Goal: Task Accomplishment & Management: Use online tool/utility

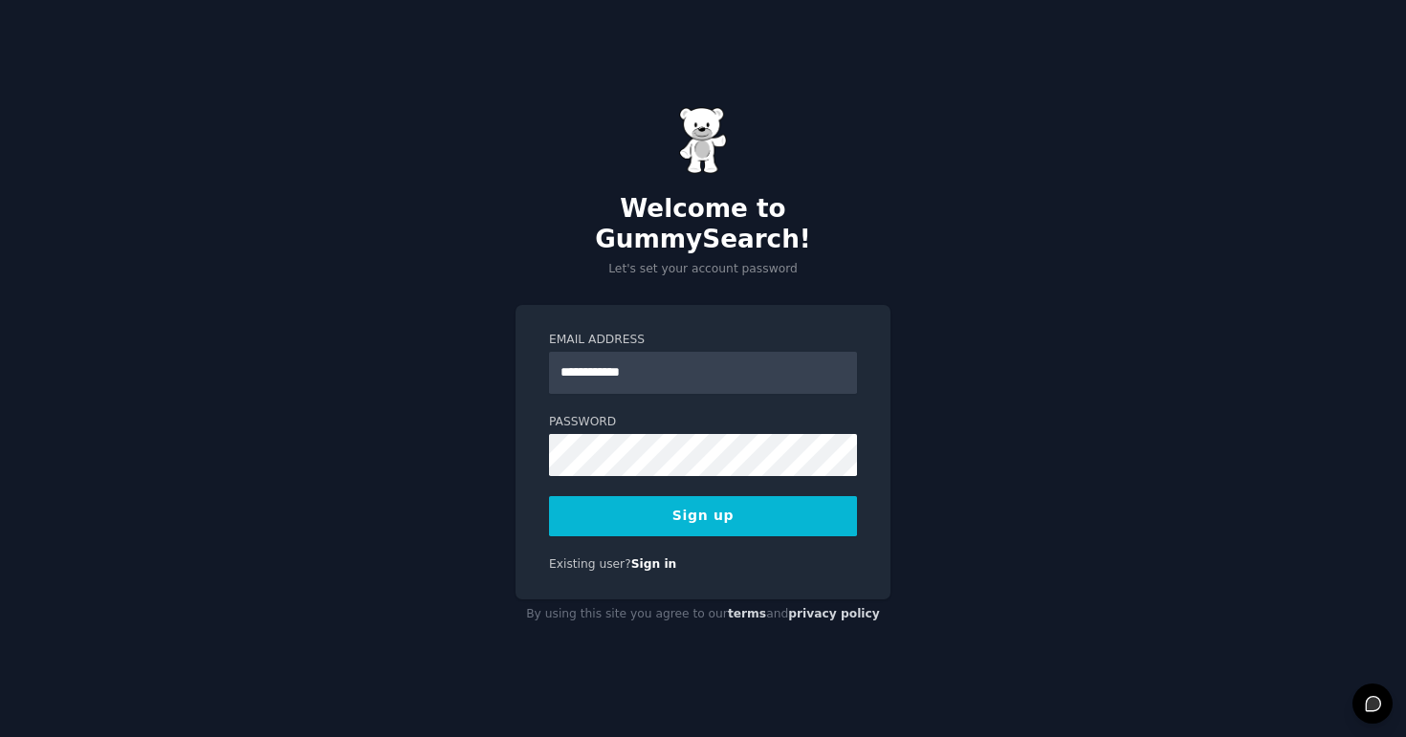
type input "**********"
click at [619, 505] on button "Sign up" at bounding box center [703, 516] width 308 height 40
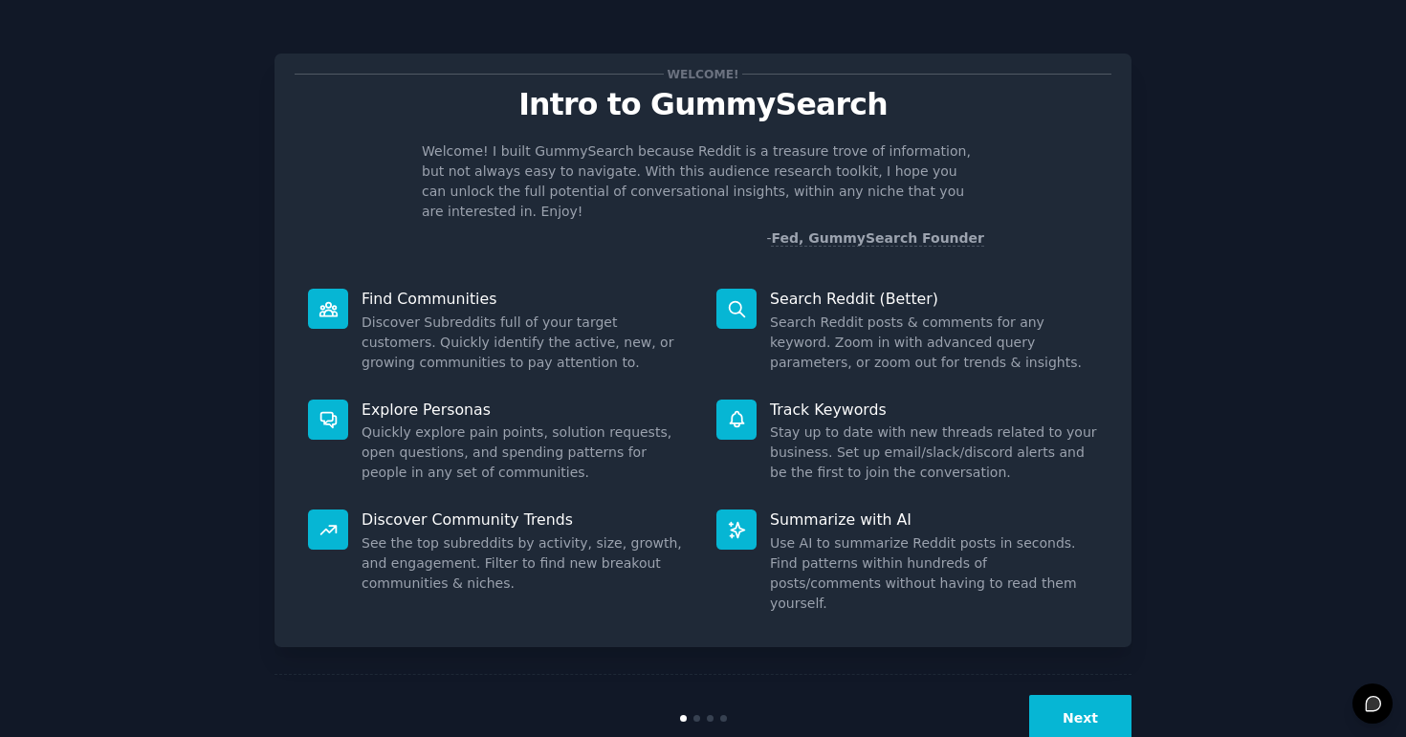
click at [1075, 695] on button "Next" at bounding box center [1080, 718] width 102 height 47
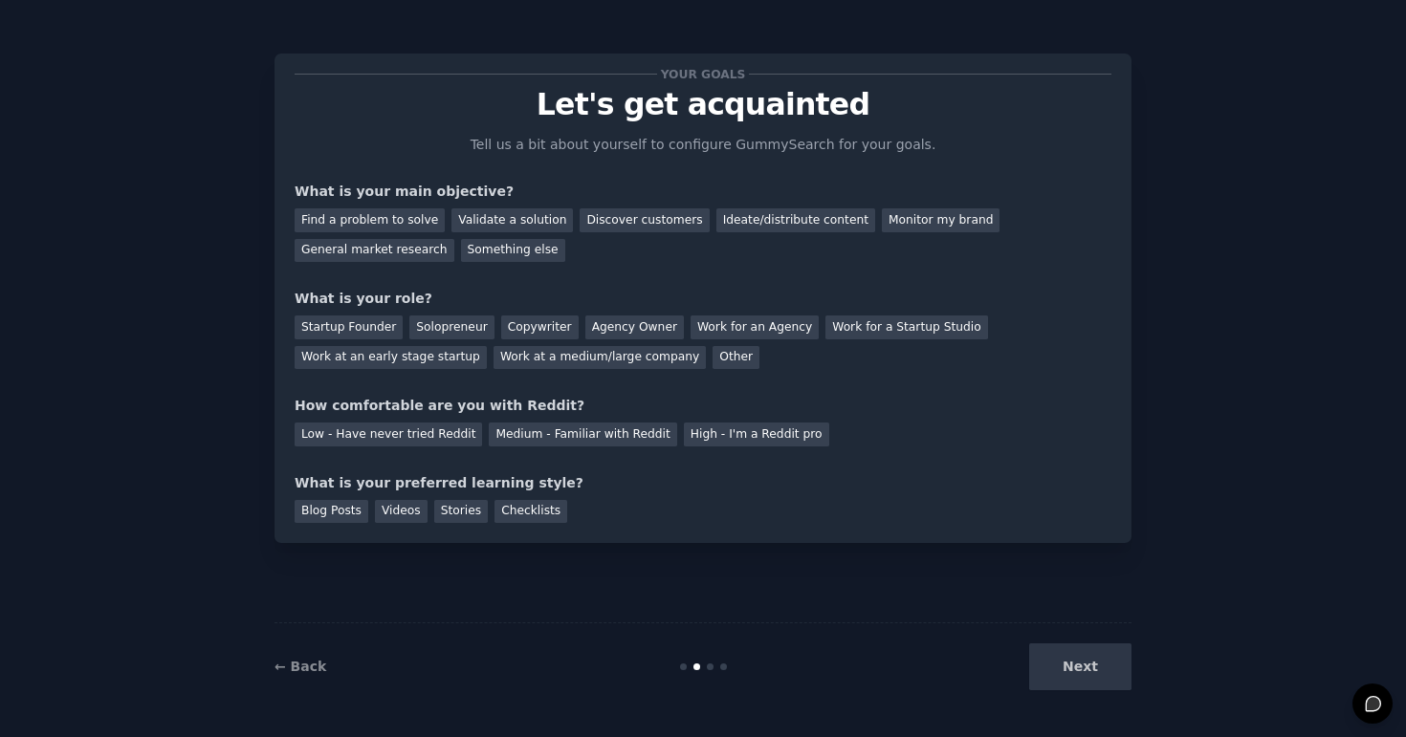
click at [1075, 679] on div "Next" at bounding box center [988, 667] width 286 height 47
click at [1076, 660] on div "Next" at bounding box center [988, 667] width 286 height 47
click at [1071, 672] on div "Next" at bounding box center [988, 667] width 286 height 47
click at [318, 671] on link "← Back" at bounding box center [300, 666] width 52 height 15
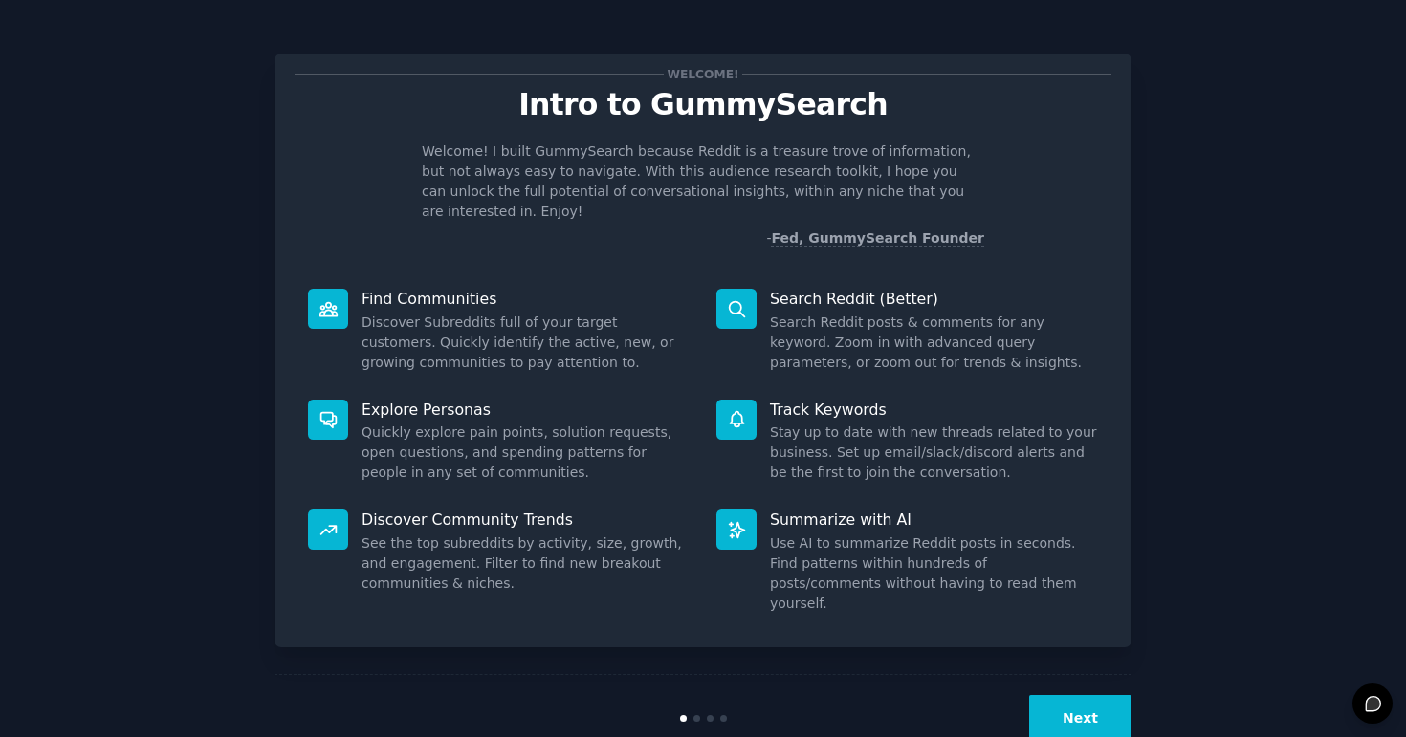
click at [1071, 695] on button "Next" at bounding box center [1080, 718] width 102 height 47
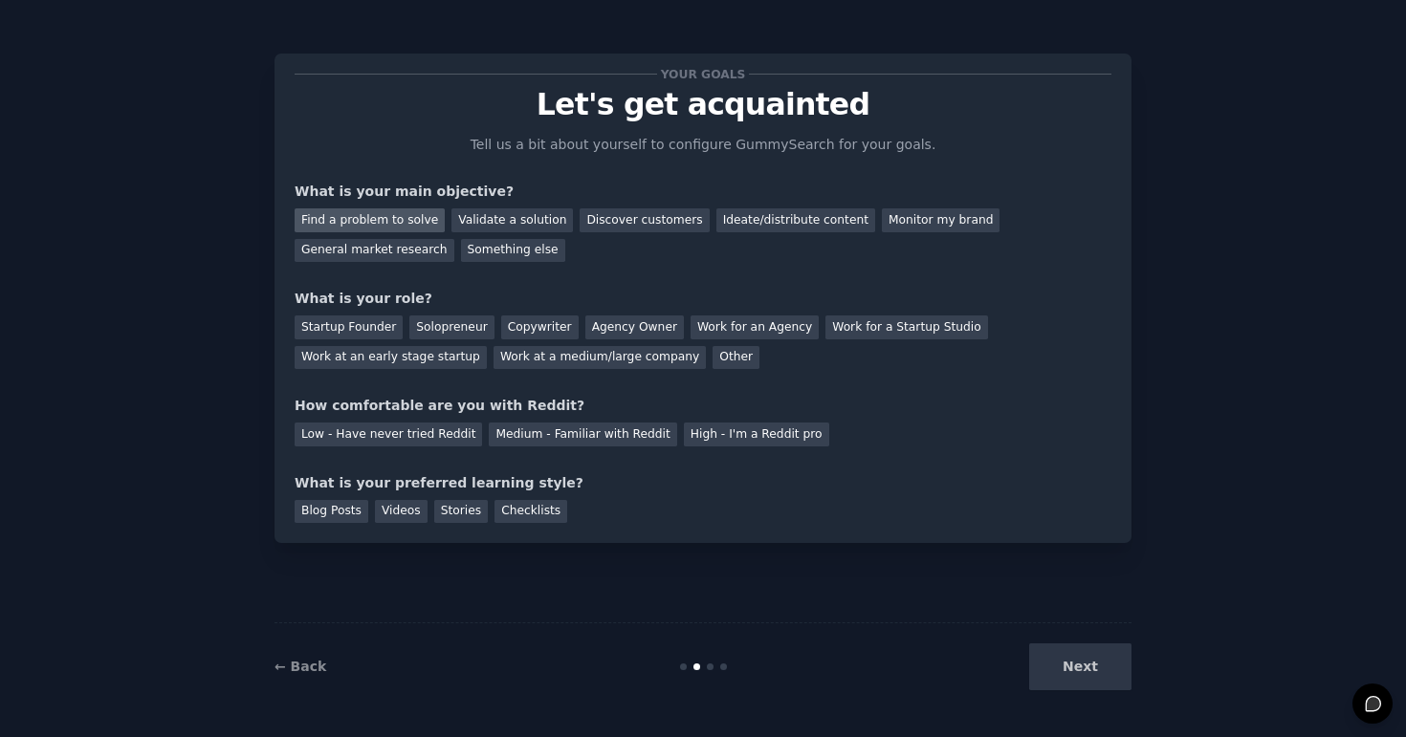
click at [339, 221] on div "Find a problem to solve" at bounding box center [370, 220] width 150 height 24
click at [497, 219] on div "Validate a solution" at bounding box center [511, 220] width 121 height 24
click at [379, 214] on div "Find a problem to solve" at bounding box center [370, 220] width 150 height 24
click at [367, 331] on div "Startup Founder" at bounding box center [349, 328] width 108 height 24
click at [400, 437] on div "Low - Have never tried Reddit" at bounding box center [388, 435] width 187 height 24
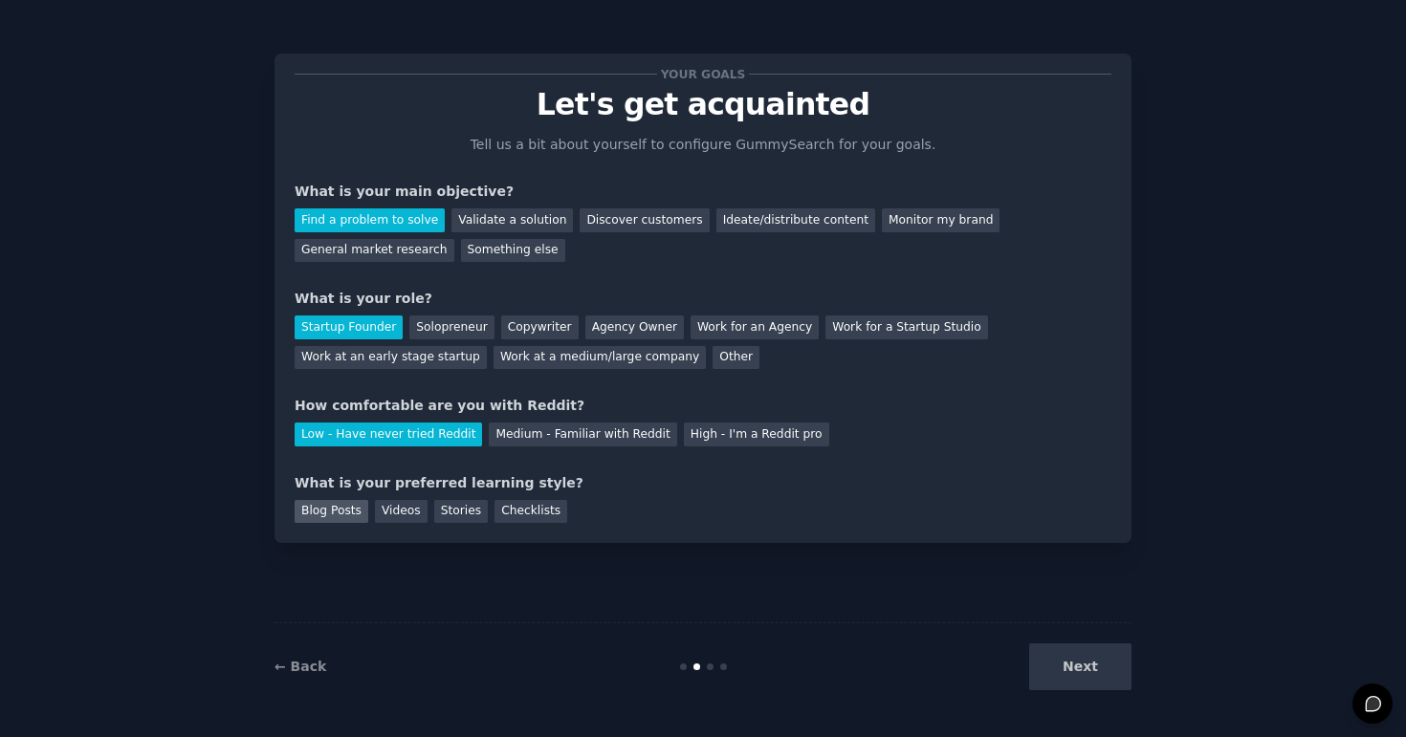
click at [312, 510] on div "Blog Posts" at bounding box center [332, 512] width 74 height 24
click at [386, 509] on div "Videos" at bounding box center [401, 512] width 53 height 24
click at [457, 509] on div "Stories" at bounding box center [461, 512] width 54 height 24
click at [528, 515] on div "Checklists" at bounding box center [530, 512] width 73 height 24
click at [406, 511] on div "Videos" at bounding box center [401, 512] width 53 height 24
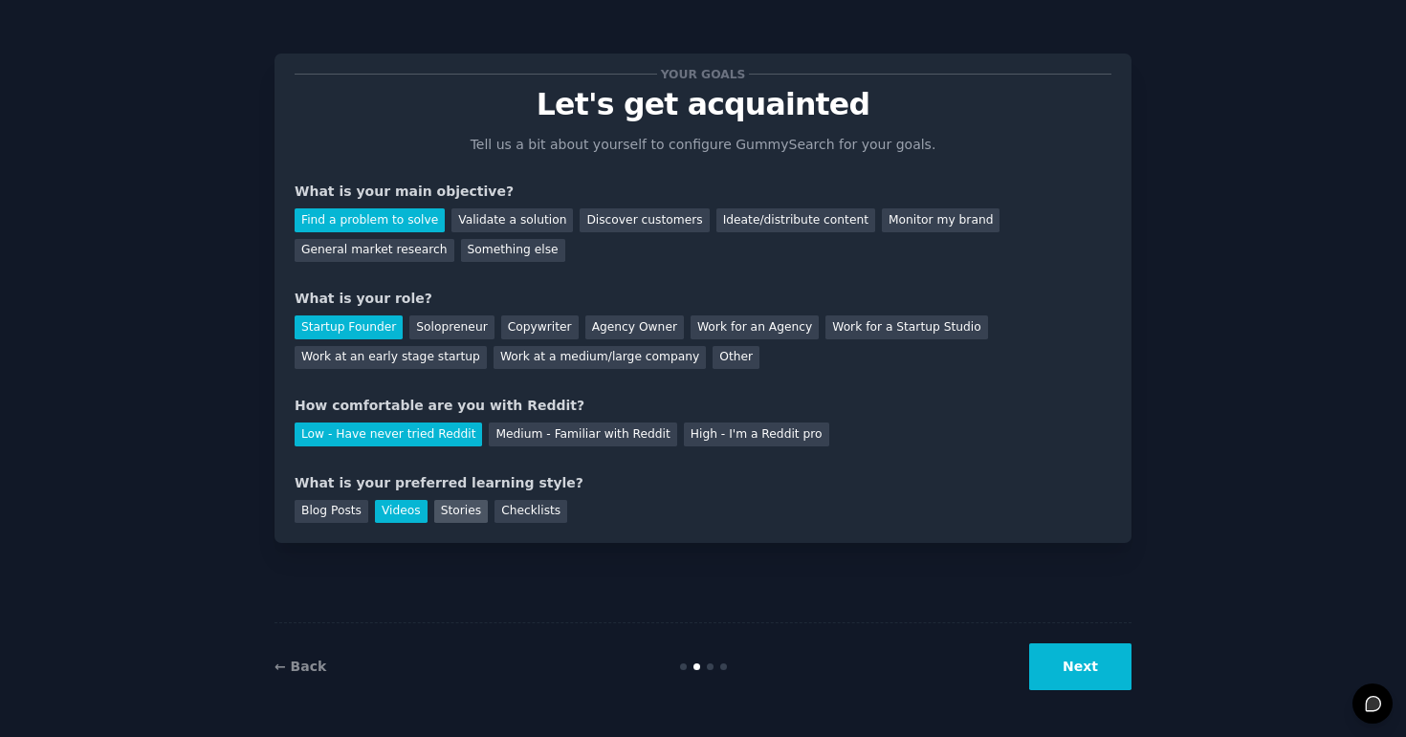
click at [452, 506] on div "Stories" at bounding box center [461, 512] width 54 height 24
click at [1103, 670] on button "Next" at bounding box center [1080, 667] width 102 height 47
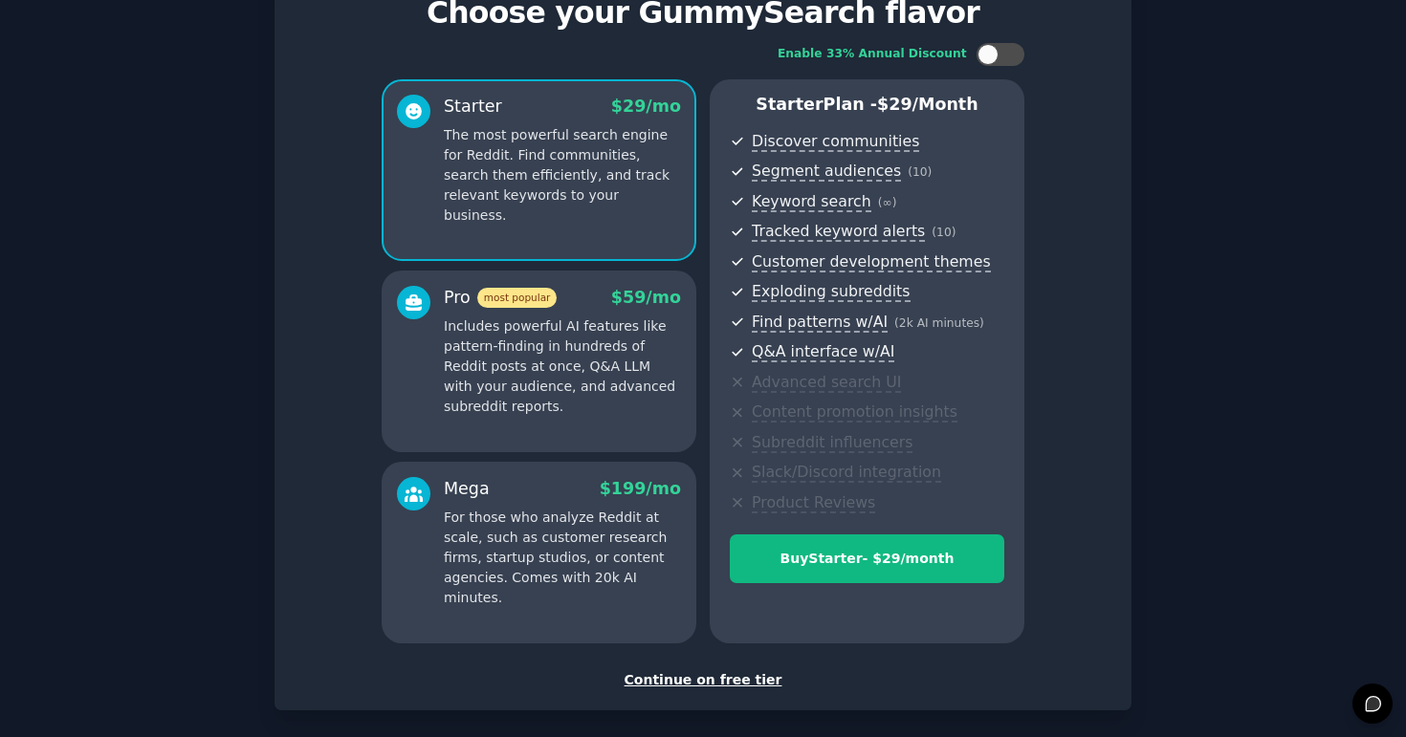
scroll to position [180, 0]
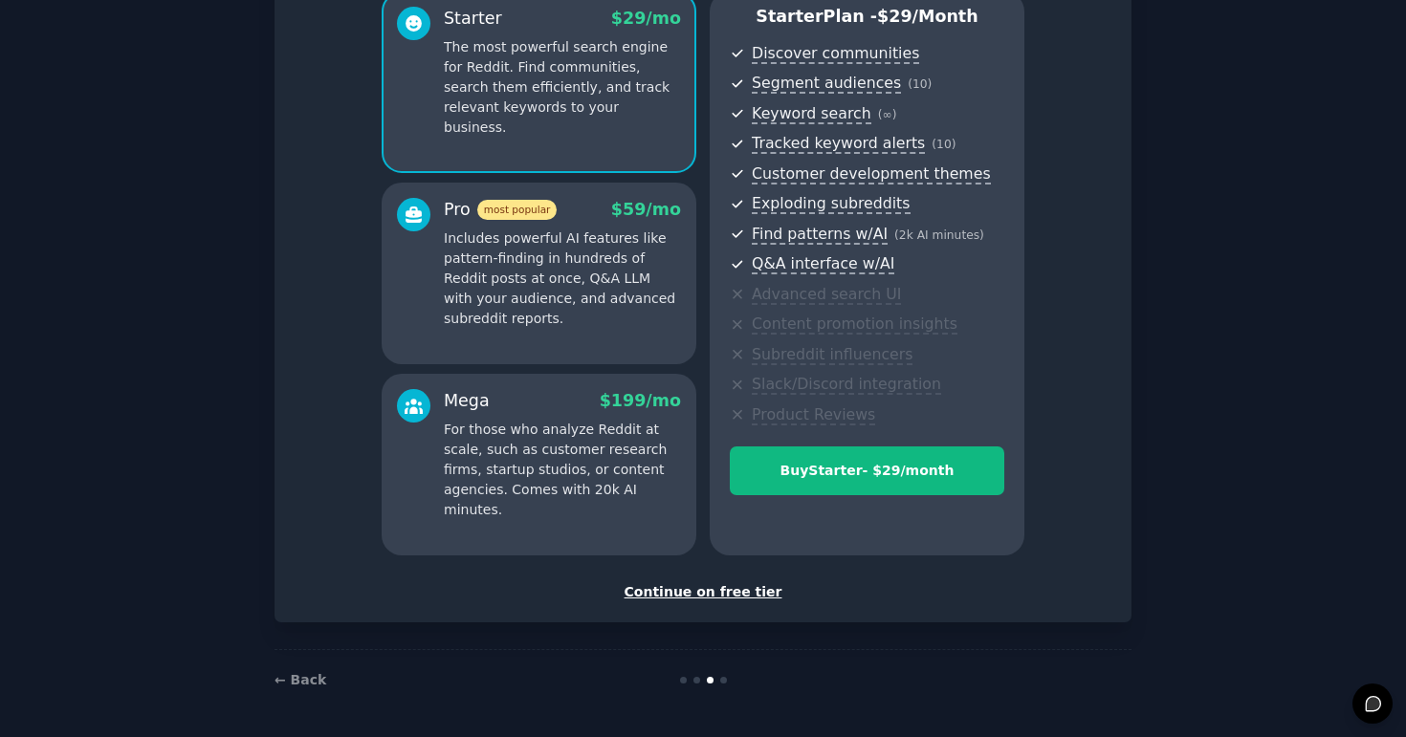
click at [723, 592] on div "Continue on free tier" at bounding box center [703, 592] width 817 height 20
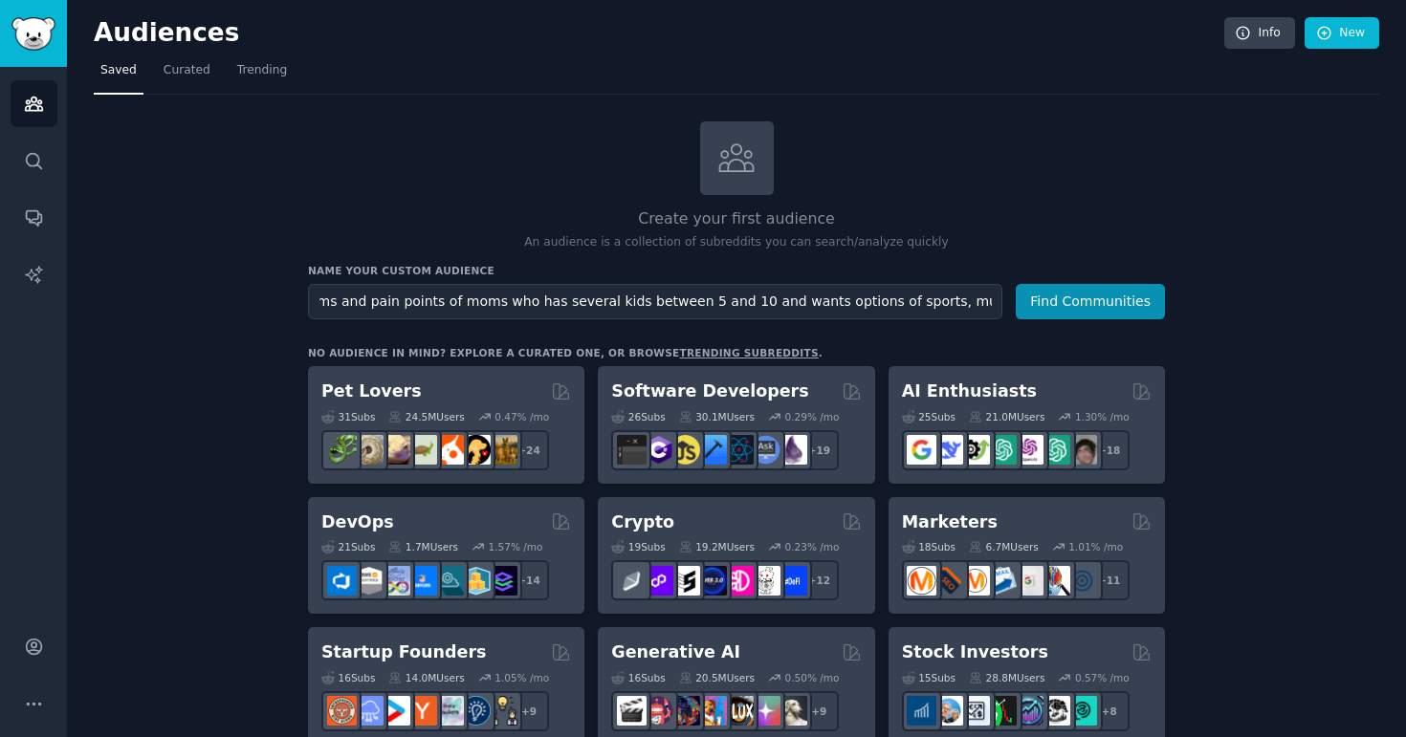
scroll to position [0, 191]
click at [830, 302] on input "what are the biggest problems and pain points of moms who has several kids betw…" at bounding box center [655, 301] width 694 height 35
click at [992, 308] on input "what are the biggest problems and pain points of moms who has several kids betw…" at bounding box center [655, 301] width 694 height 35
type input "what are the biggest problems and pain points of moms who has several kids betw…"
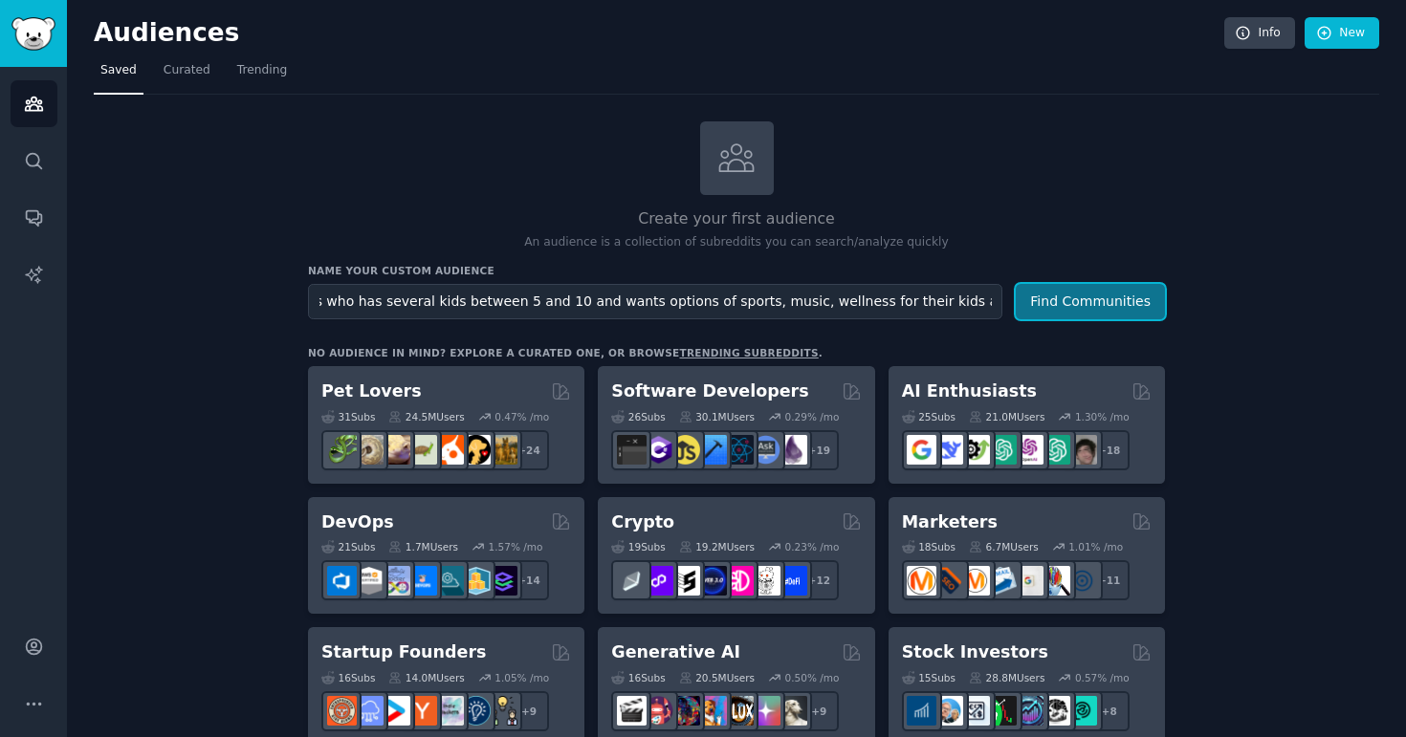
click at [1107, 303] on button "Find Communities" at bounding box center [1090, 301] width 149 height 35
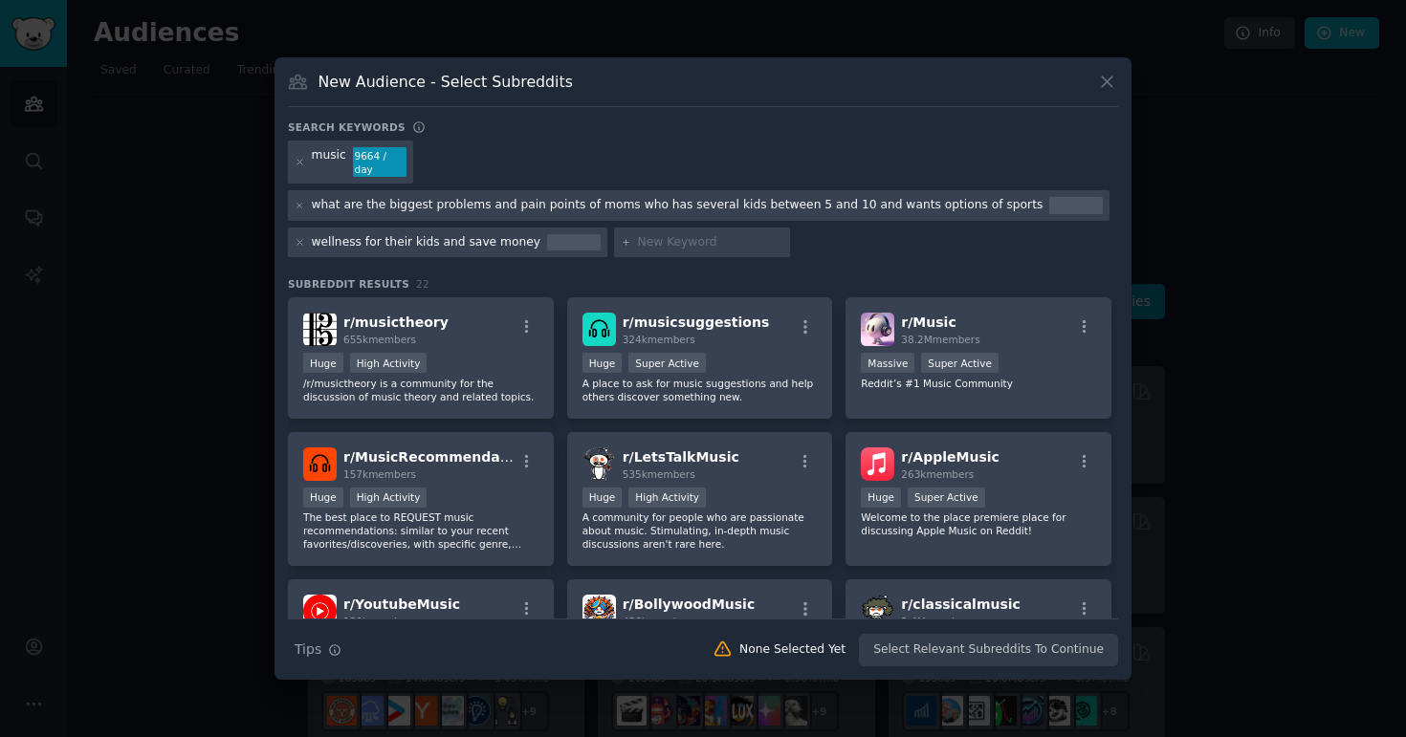
click at [761, 661] on div "Search Tips Tips None Selected Yet Select Relevant Subreddits To Continue" at bounding box center [703, 643] width 830 height 48
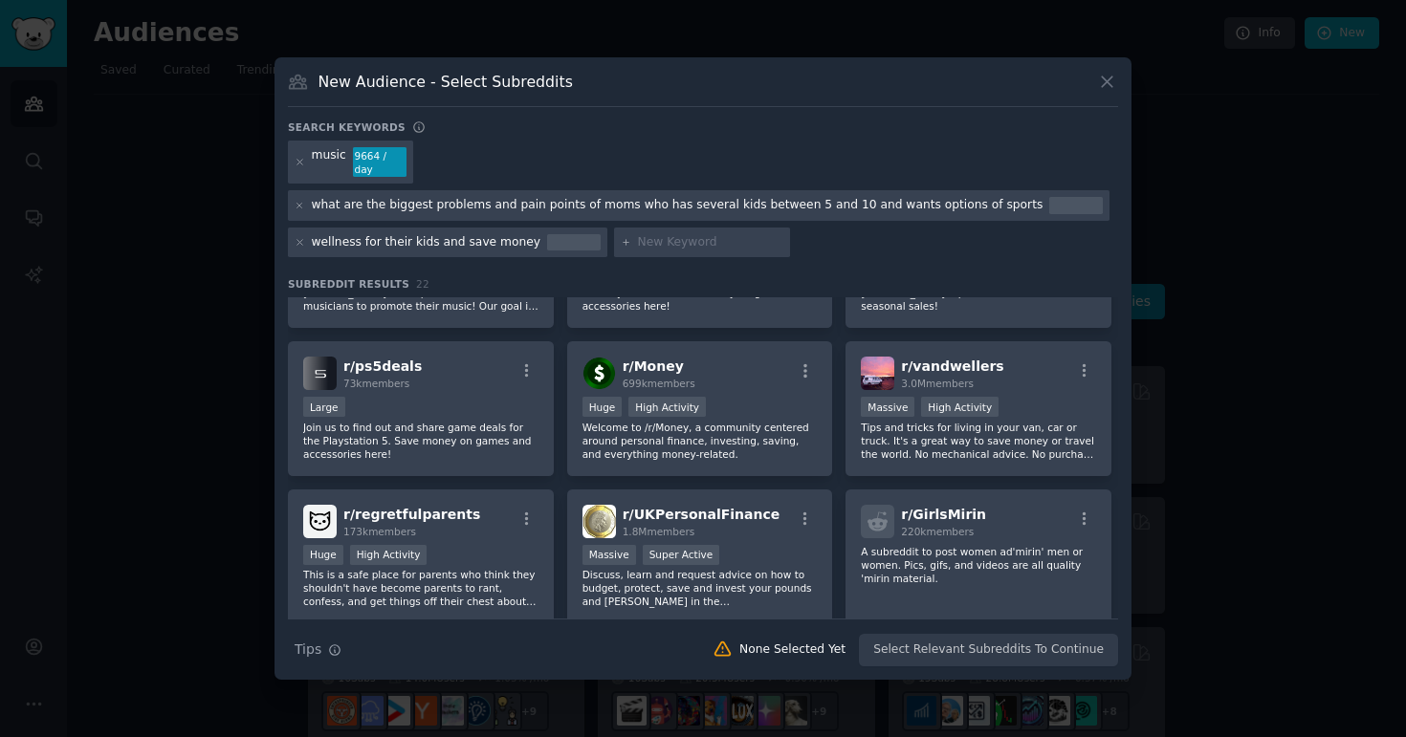
scroll to position [565, 0]
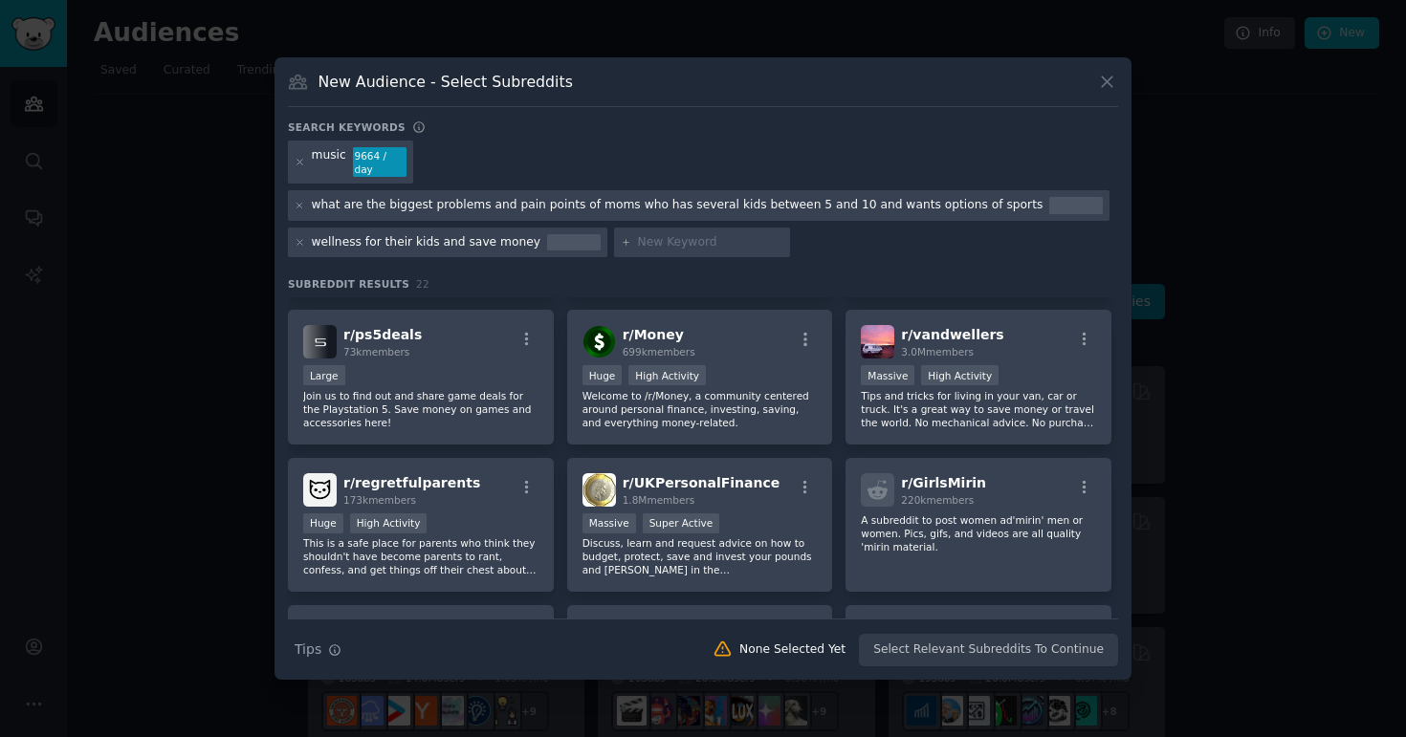
click at [662, 208] on div "what are the biggest problems and pain points of moms who has several kids betw…" at bounding box center [678, 205] width 732 height 17
click at [403, 238] on div "wellness for their kids and save money" at bounding box center [427, 242] width 230 height 17
click at [660, 241] on input "text" at bounding box center [710, 242] width 145 height 17
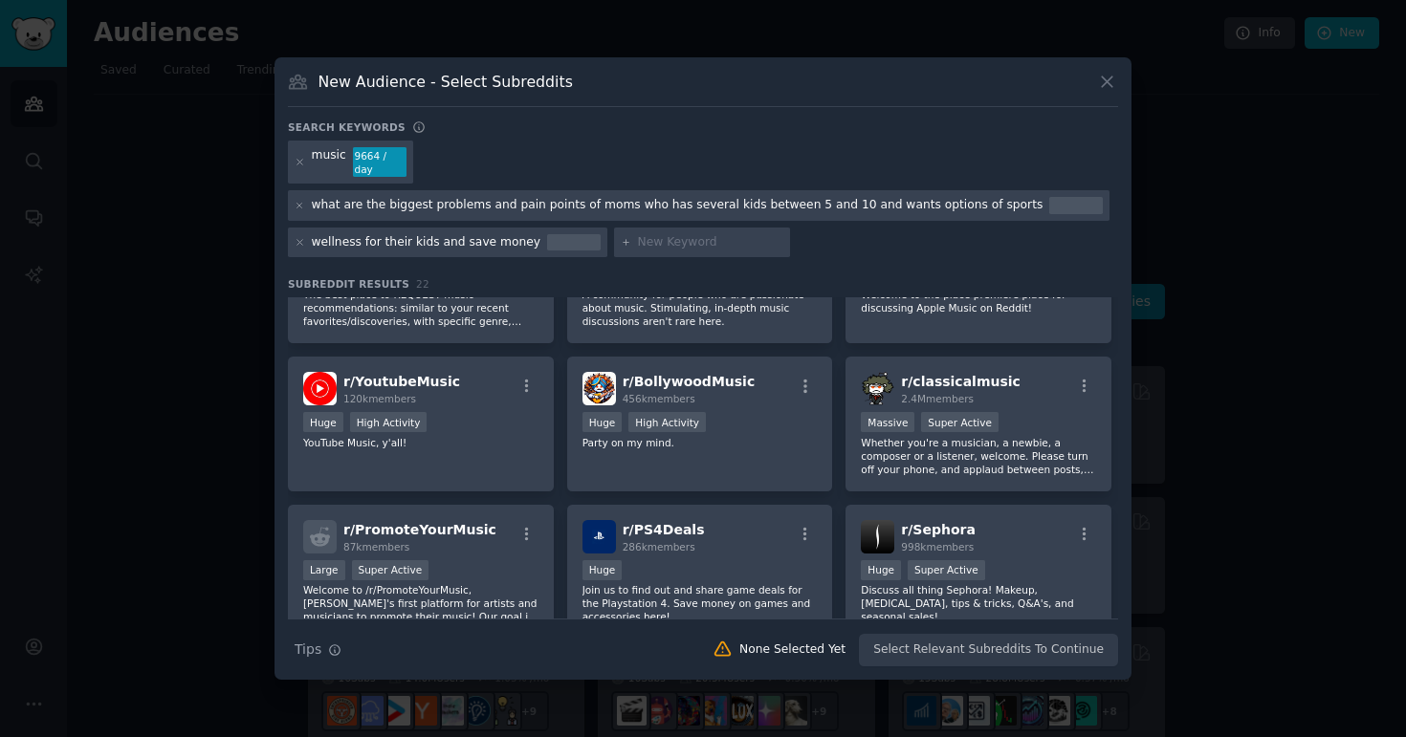
scroll to position [0, 0]
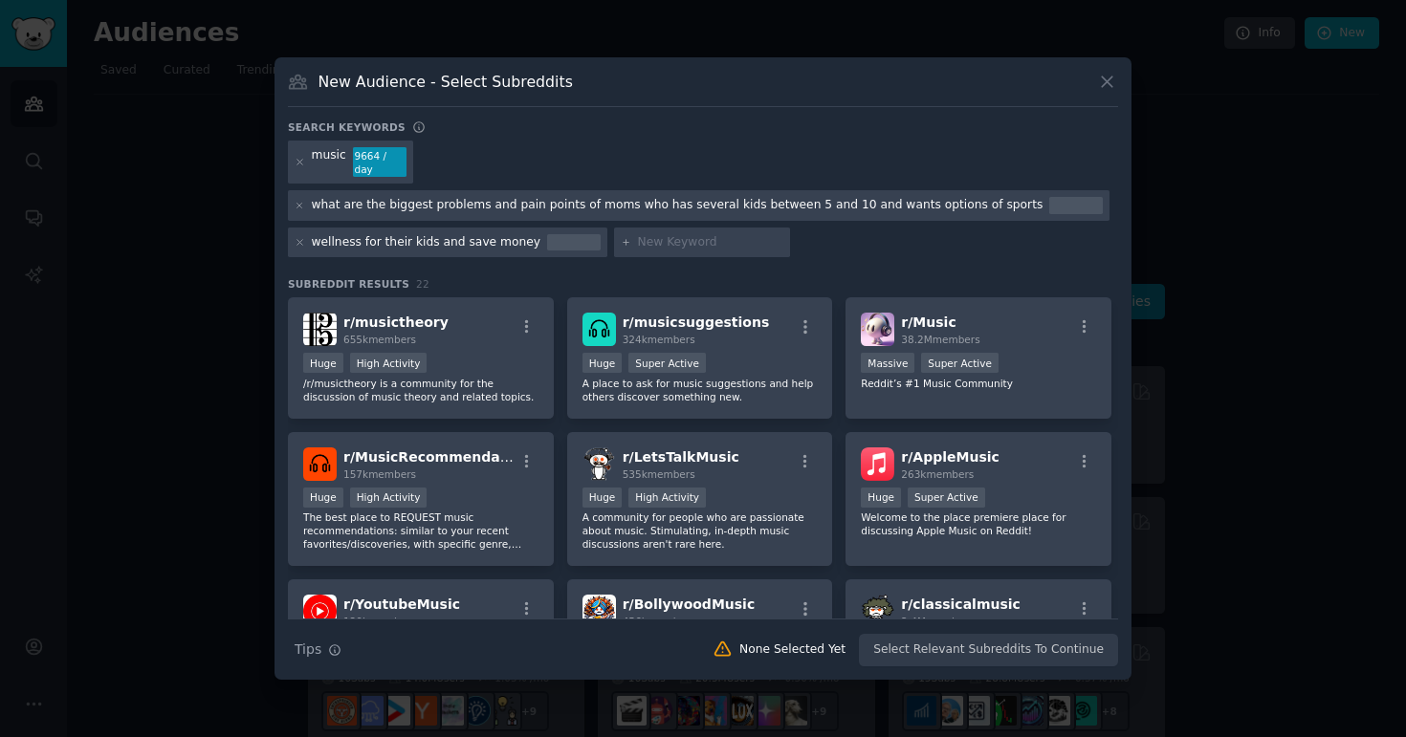
click at [496, 212] on div "what are the biggest problems and pain points of moms who has several kids betw…" at bounding box center [678, 205] width 732 height 17
click at [905, 659] on div "Search Tips Tips None Selected Yet Select Relevant Subreddits To Continue" at bounding box center [703, 643] width 830 height 48
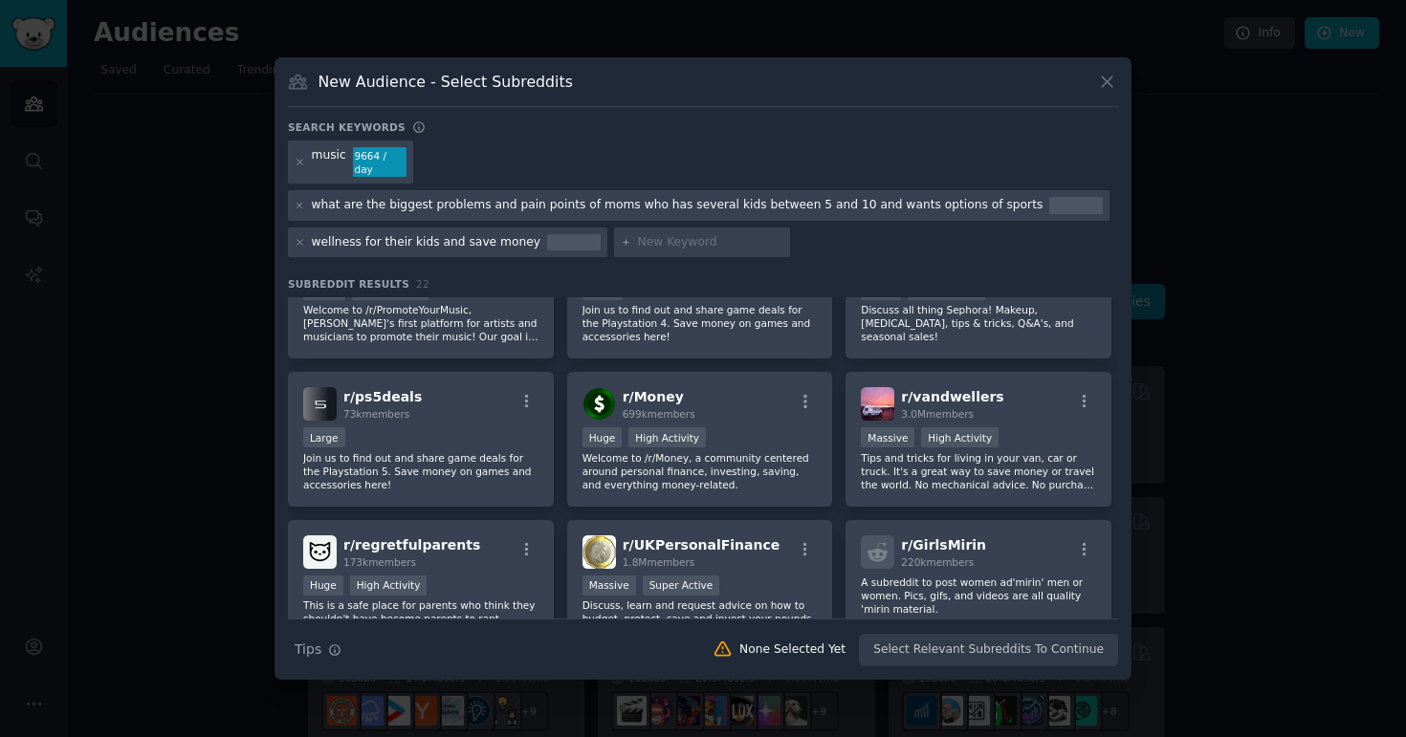
scroll to position [499, 0]
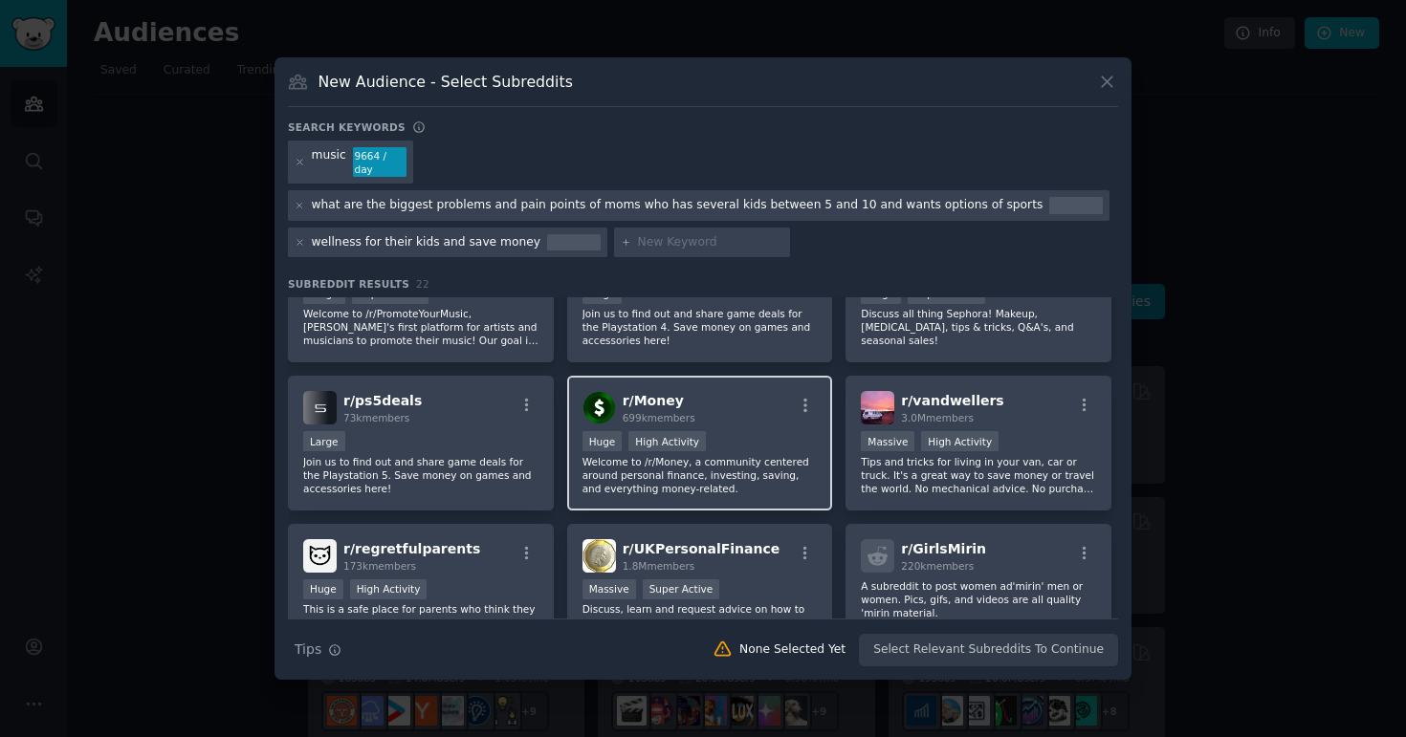
click at [701, 468] on p "Welcome to /r/Money, a community centered around personal finance, investing, s…" at bounding box center [699, 475] width 235 height 40
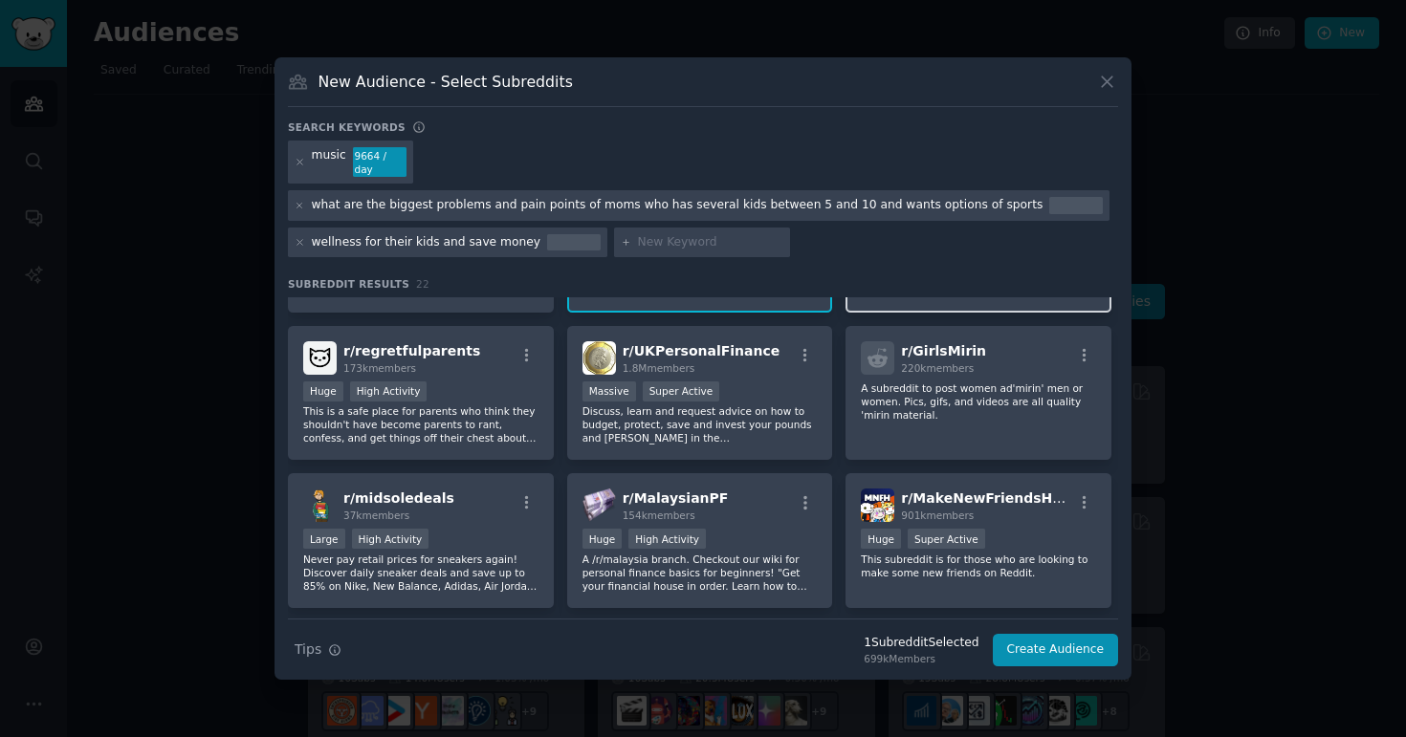
scroll to position [700, 0]
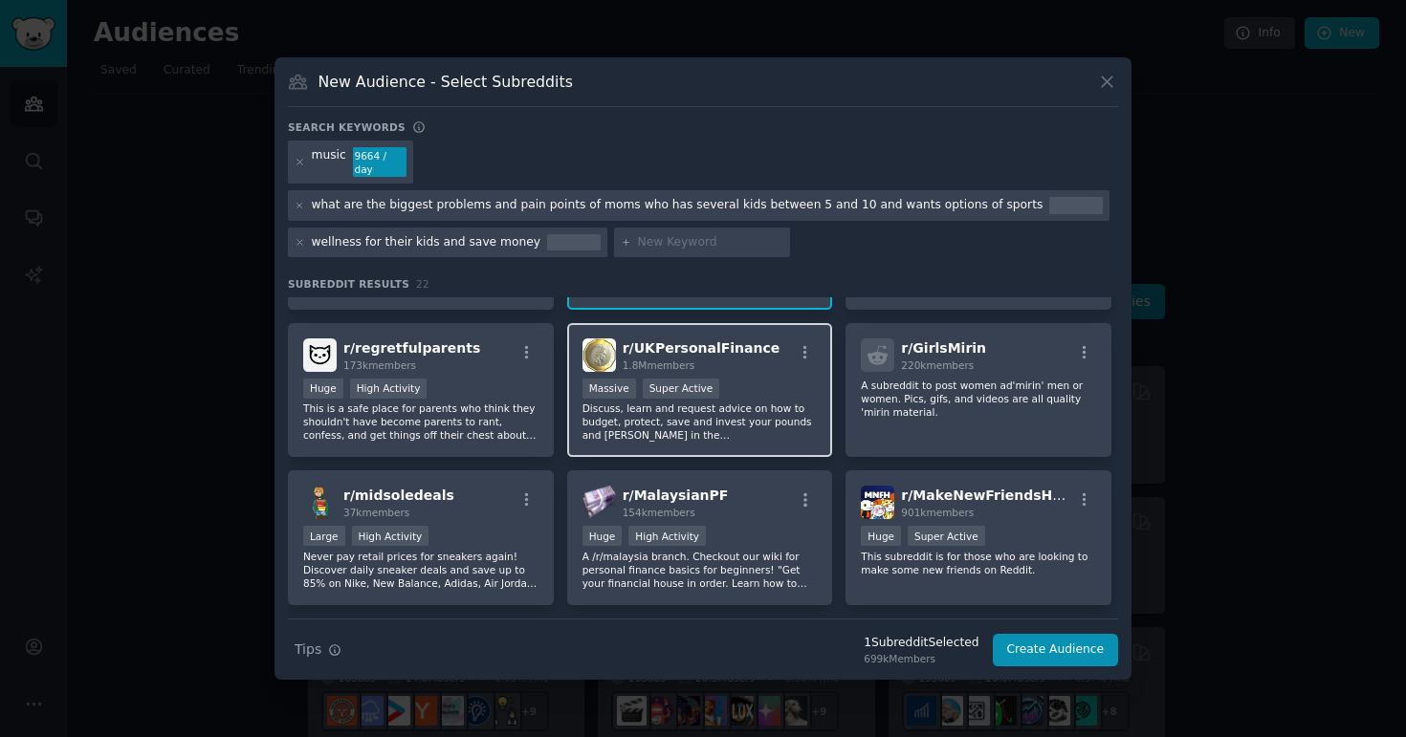
click at [759, 411] on p "Discuss, learn and request advice on how to budget, protect, save and invest yo…" at bounding box center [699, 422] width 235 height 40
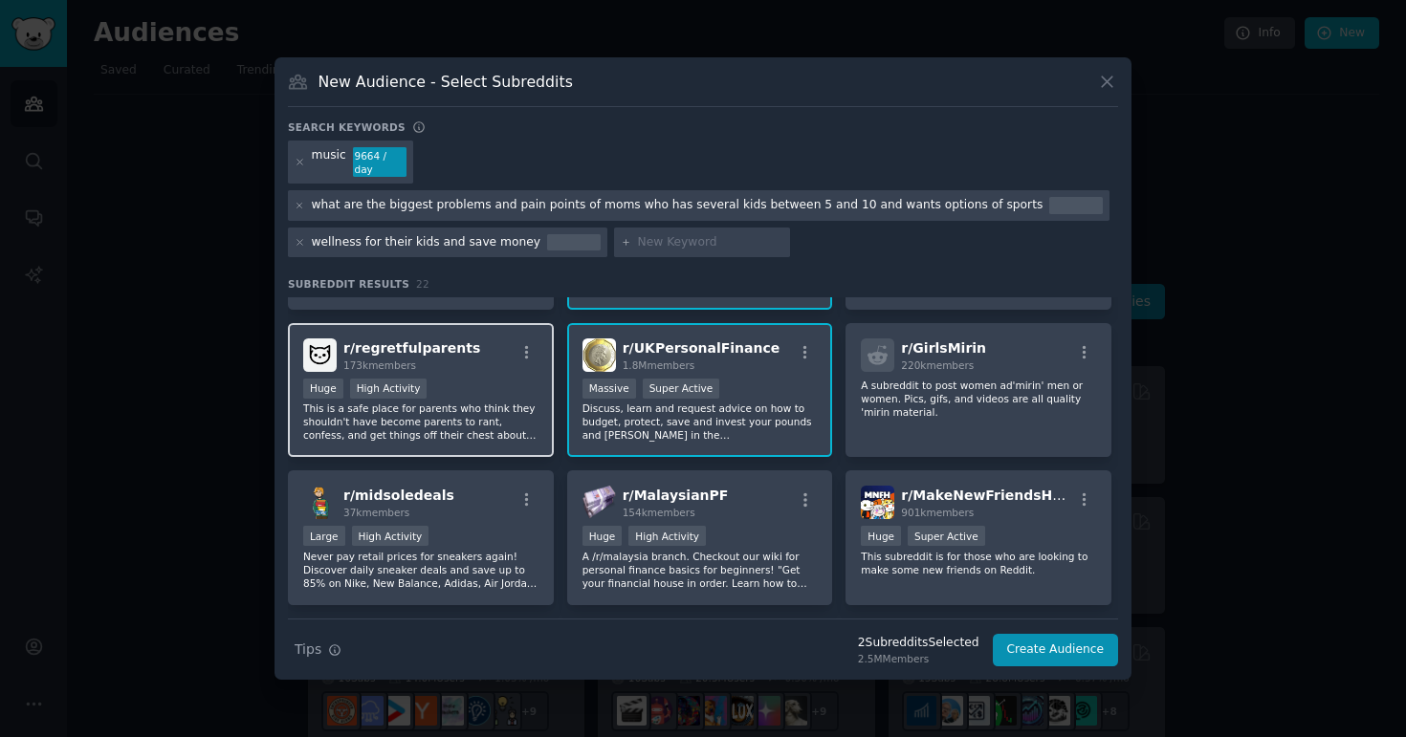
click at [483, 400] on div "Huge High Activity" at bounding box center [420, 391] width 235 height 24
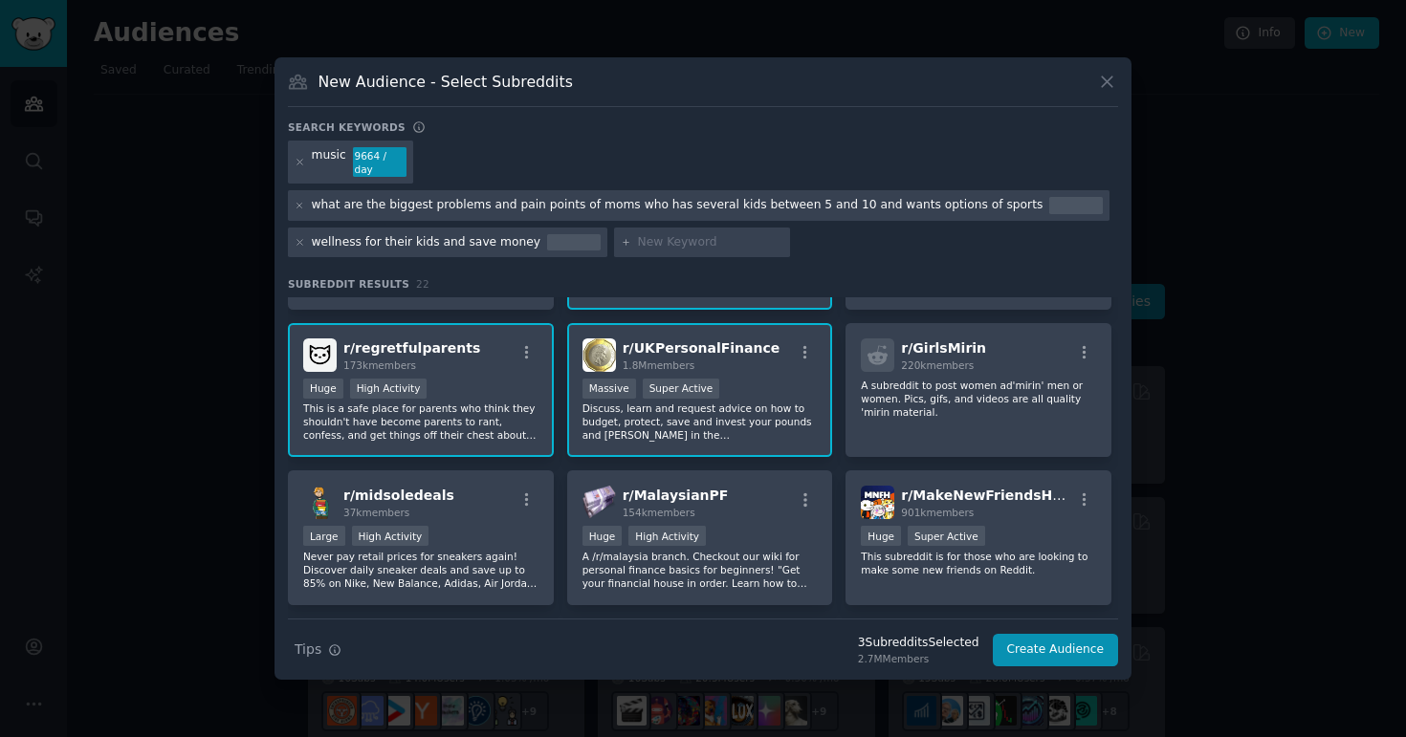
click at [662, 432] on p "Discuss, learn and request advice on how to budget, protect, save and invest yo…" at bounding box center [699, 422] width 235 height 40
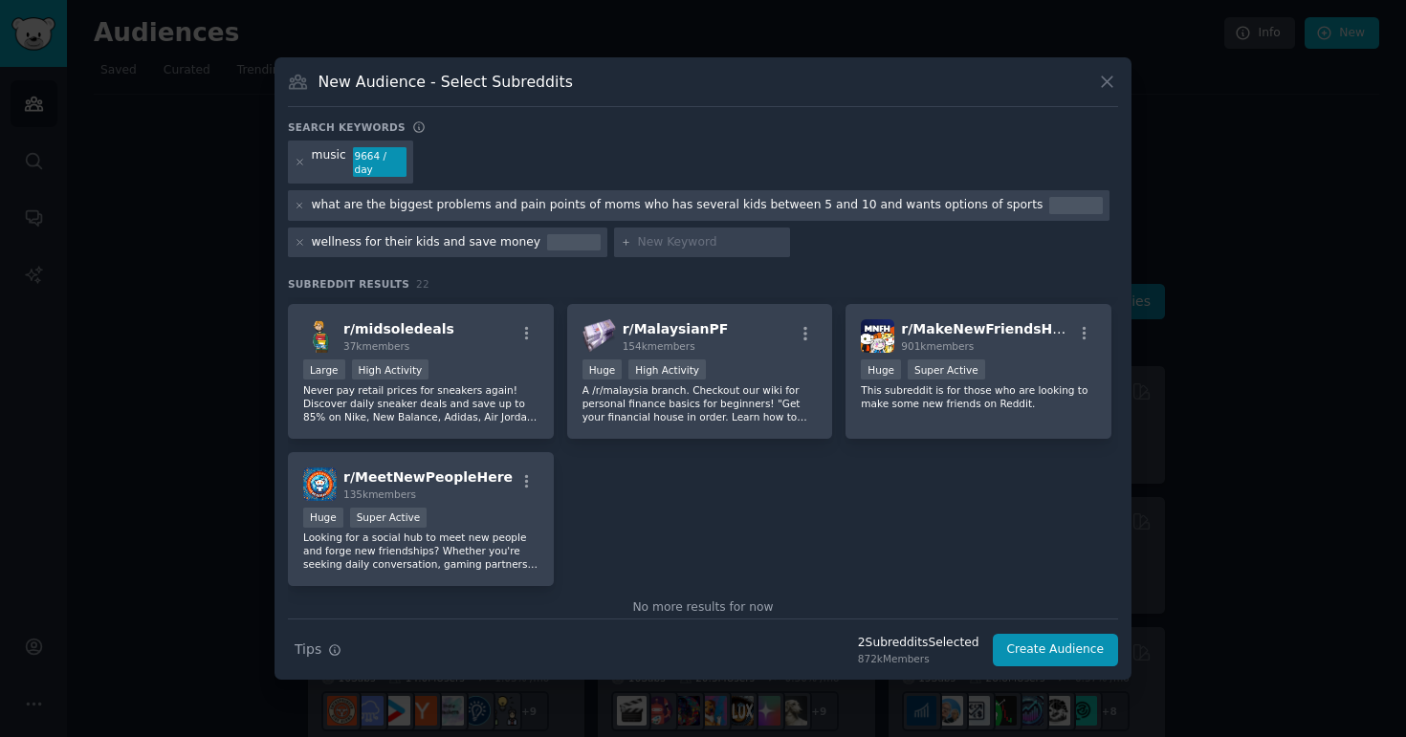
scroll to position [901, 0]
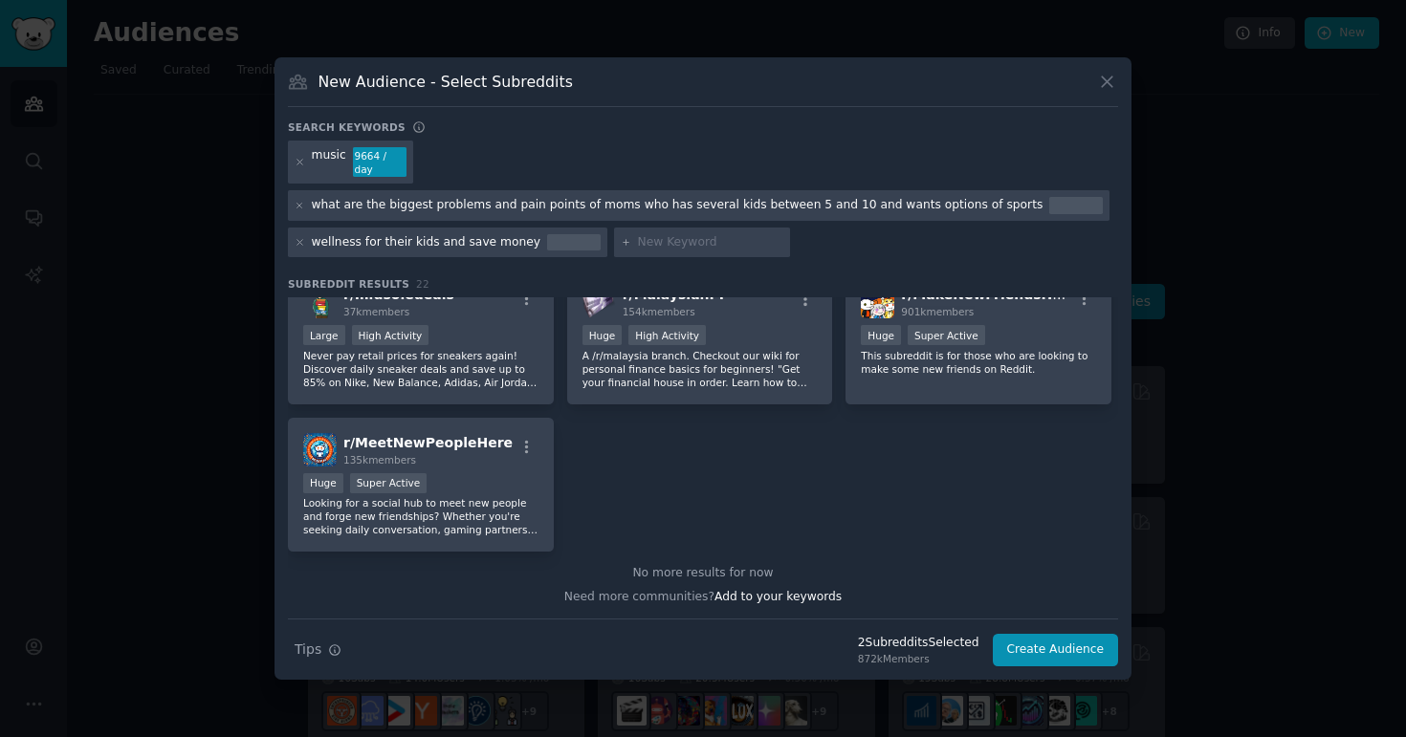
click at [929, 646] on div "2 Subreddit s Selected" at bounding box center [918, 643] width 121 height 17
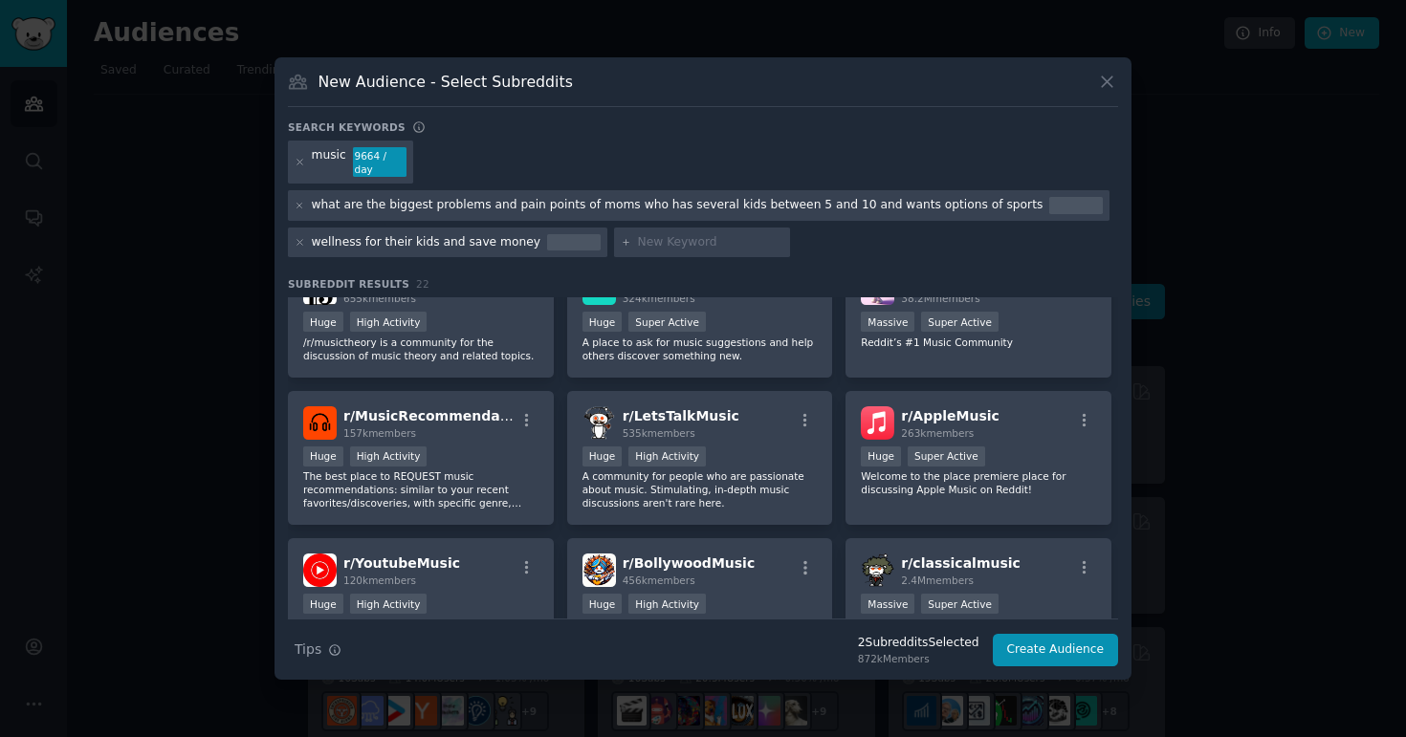
scroll to position [0, 0]
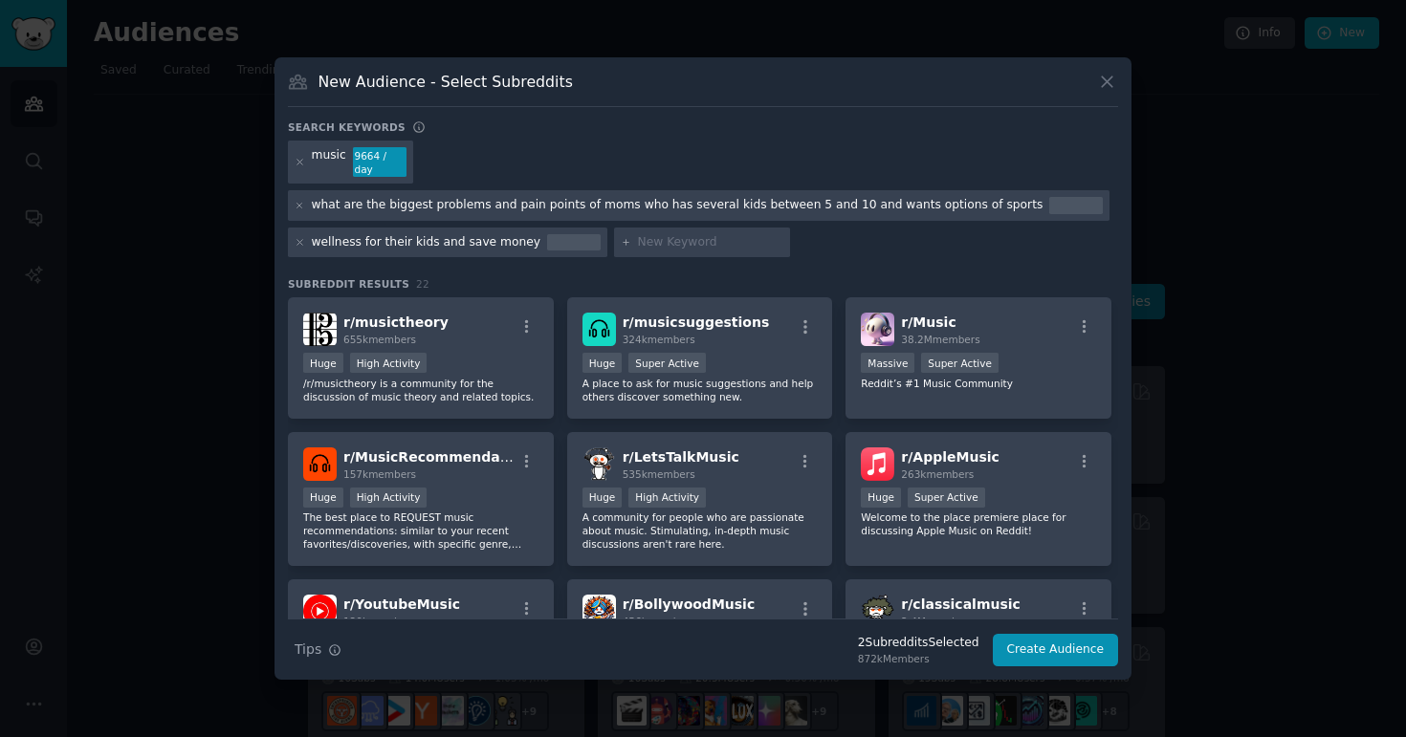
click at [725, 212] on div "what are the biggest problems and pain points of moms who has several kids betw…" at bounding box center [678, 205] width 732 height 17
click at [801, 200] on div "what are the biggest problems and pain points of moms who has several kids betw…" at bounding box center [678, 205] width 732 height 17
click at [938, 207] on div "what are the biggest problems and pain points of moms who has several kids betw…" at bounding box center [678, 205] width 732 height 17
click at [1044, 652] on button "Create Audience" at bounding box center [1056, 650] width 126 height 33
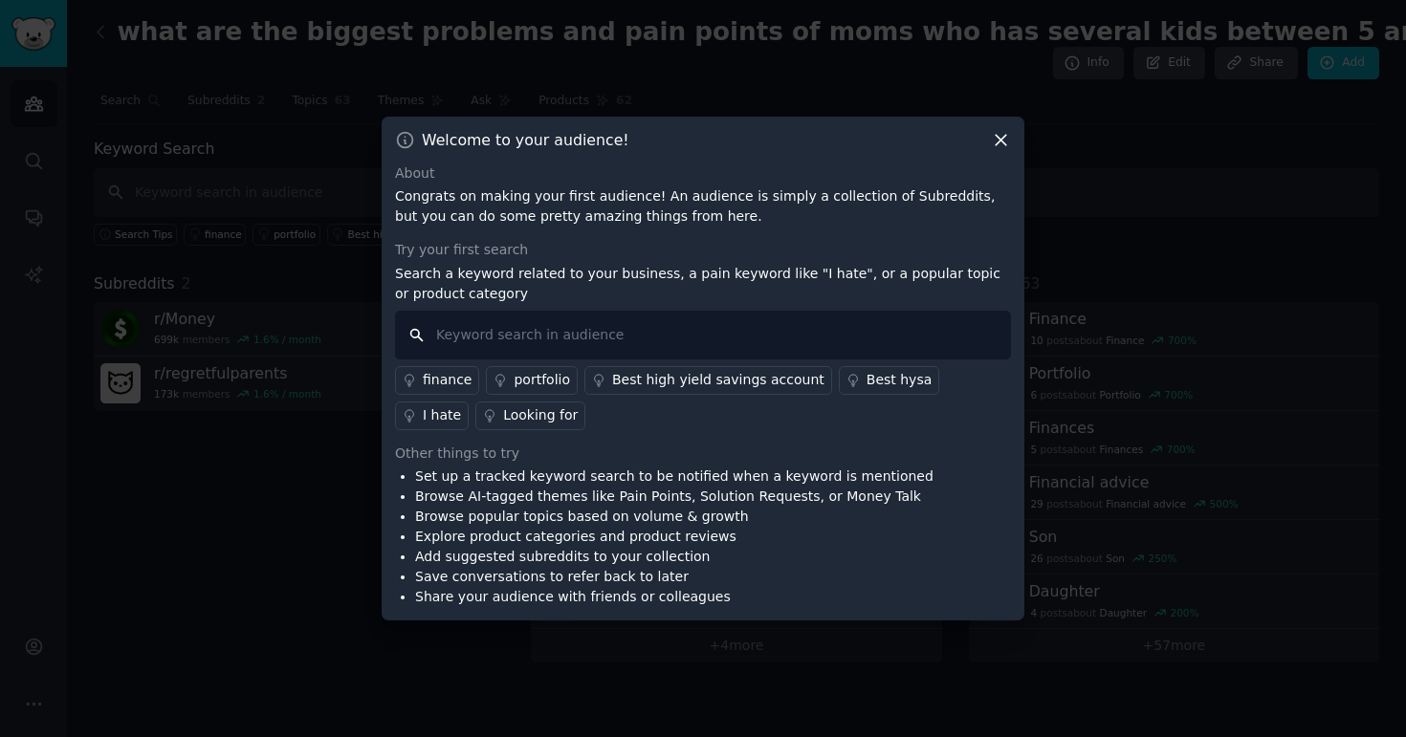
click at [488, 337] on input "text" at bounding box center [703, 335] width 616 height 49
click at [1005, 139] on icon at bounding box center [1001, 140] width 20 height 20
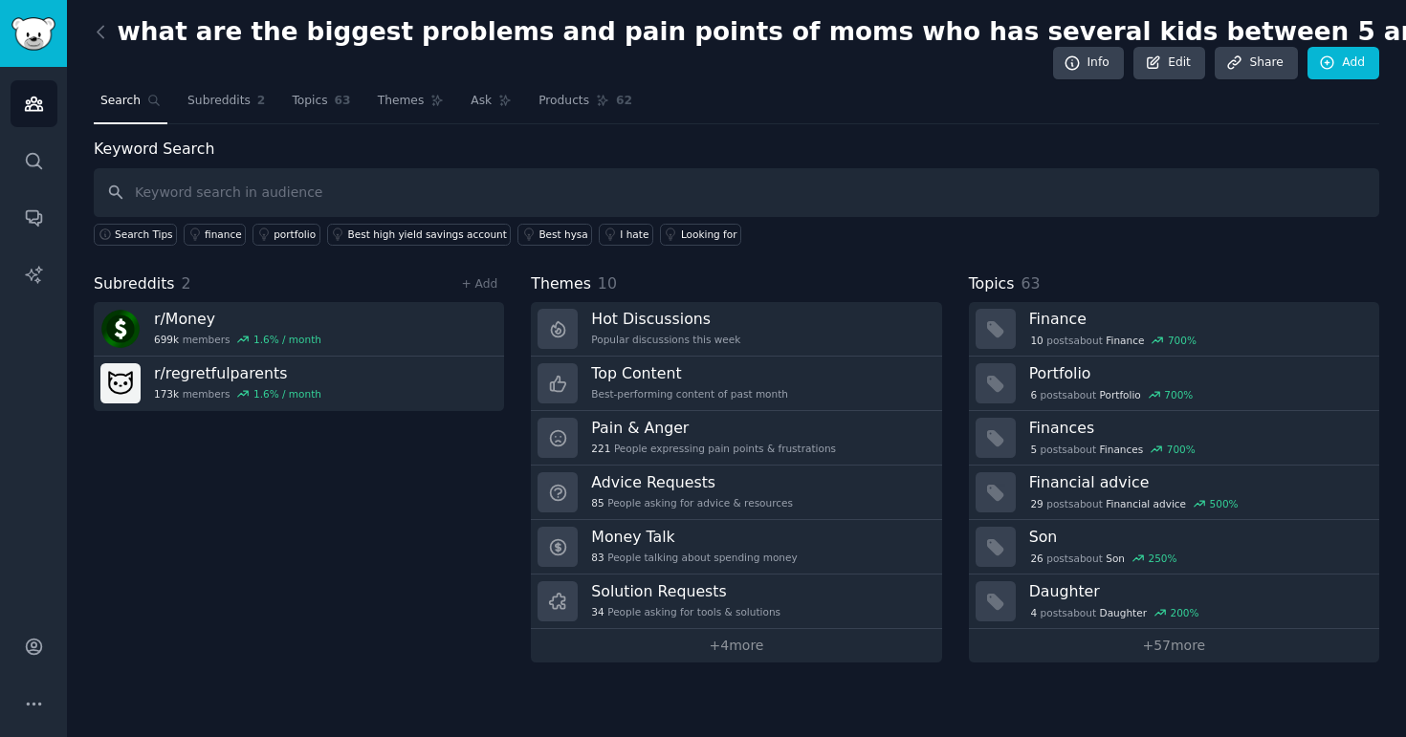
click at [1281, 22] on h2 "what are the biggest problems and pain points of moms who has several kids betw…" at bounding box center [1326, 32] width 2465 height 31
